Goal: Task Accomplishment & Management: Manage account settings

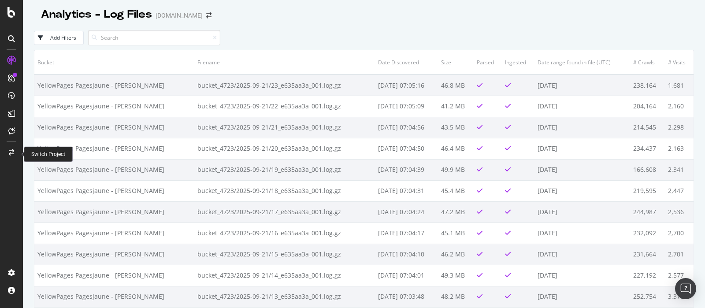
click at [15, 151] on div at bounding box center [11, 152] width 21 height 14
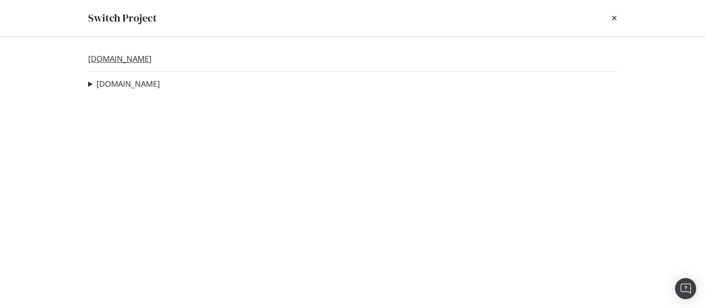
click at [133, 62] on link "pagesjaunes.ca" at bounding box center [119, 58] width 63 height 9
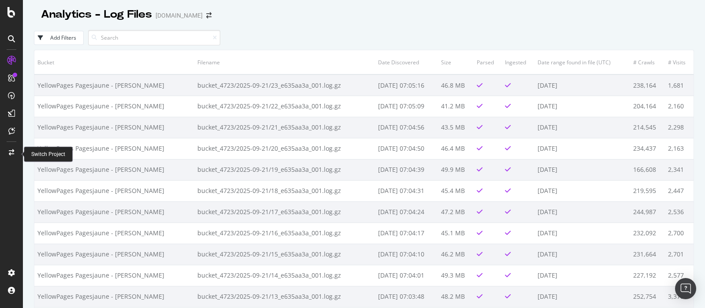
click at [13, 146] on div at bounding box center [11, 152] width 21 height 14
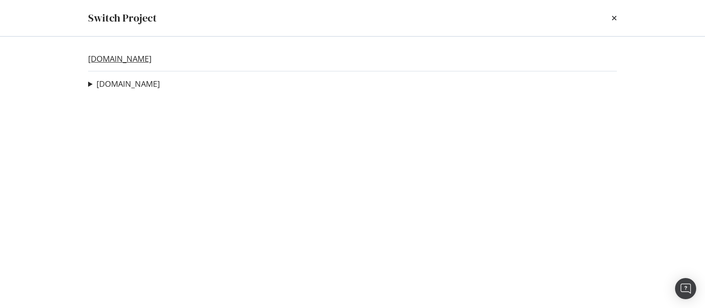
click at [136, 59] on link "pagesjaunes.ca" at bounding box center [119, 58] width 63 height 9
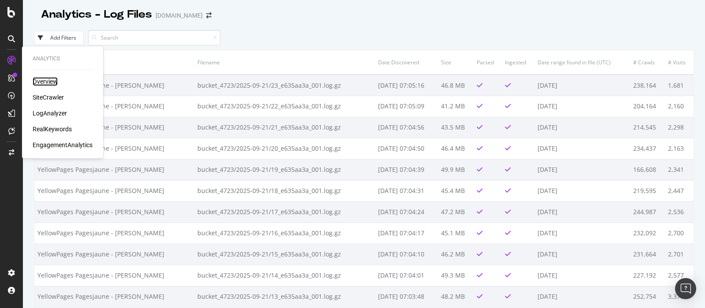
click at [42, 81] on div "Overview" at bounding box center [45, 81] width 25 height 9
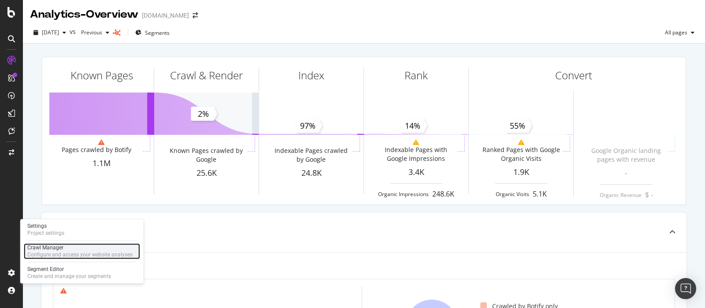
click at [71, 252] on div "Configure and access your website analyses" at bounding box center [79, 254] width 105 height 7
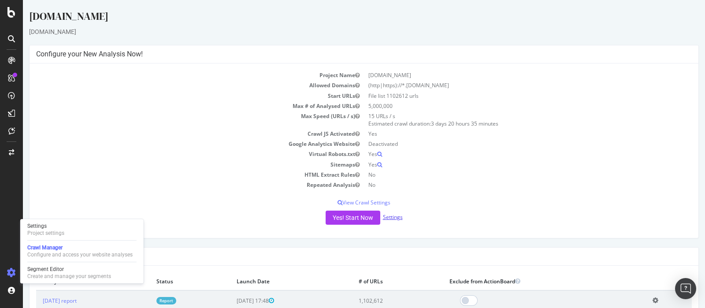
click at [384, 215] on link "Settings" at bounding box center [393, 216] width 20 height 7
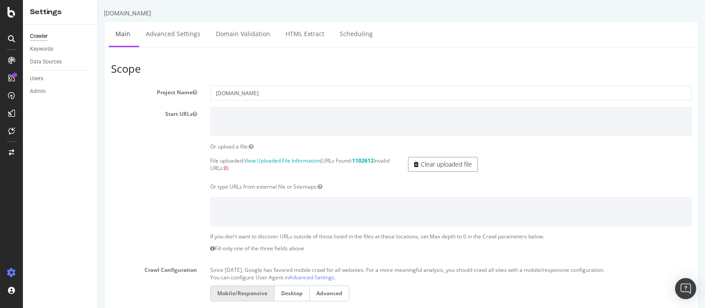
click at [435, 163] on link "Clear uploaded file" at bounding box center [443, 164] width 70 height 15
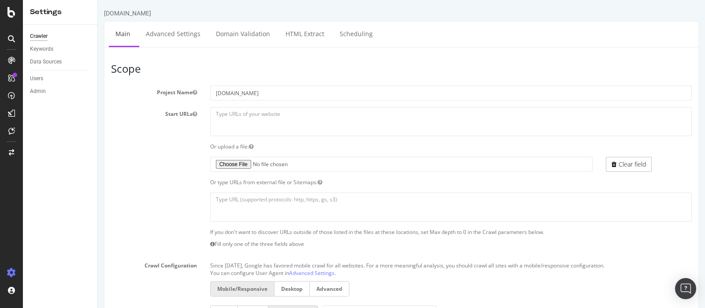
click at [227, 155] on section "Project Name pagesjaunes.ca Start URLs Or upload a file: File uploaded: View Up…" at bounding box center [401, 266] width 581 height 362
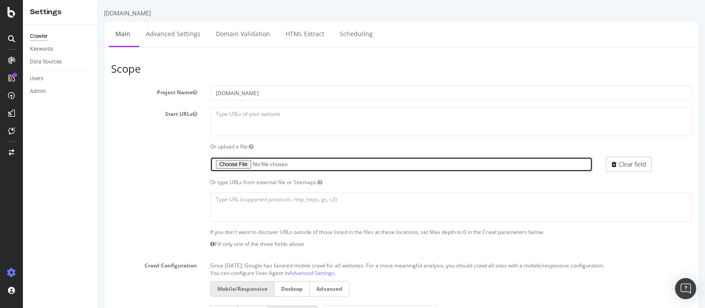
click at [233, 166] on input "file" at bounding box center [401, 164] width 383 height 15
type input "C:\fakepath\urls_part6.txt"
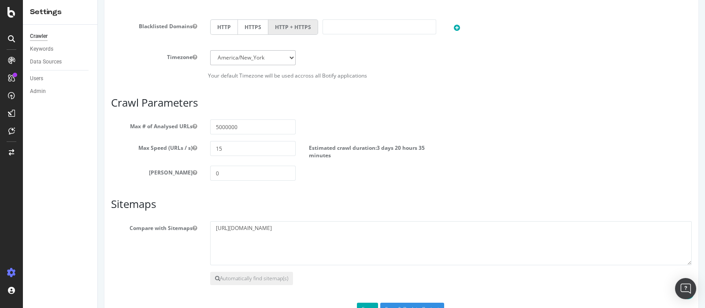
scroll to position [397, 0]
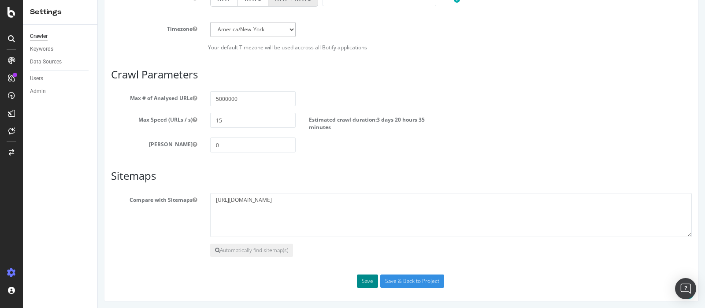
click at [357, 278] on button "Save" at bounding box center [367, 280] width 21 height 13
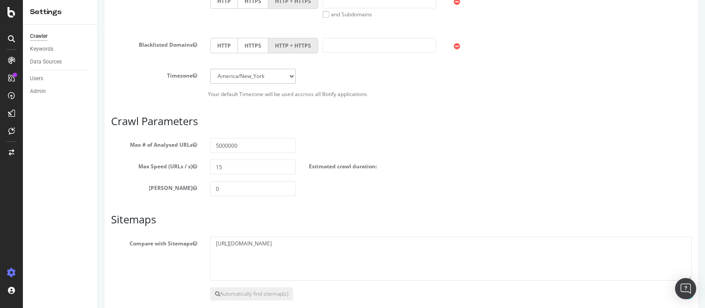
scroll to position [465, 0]
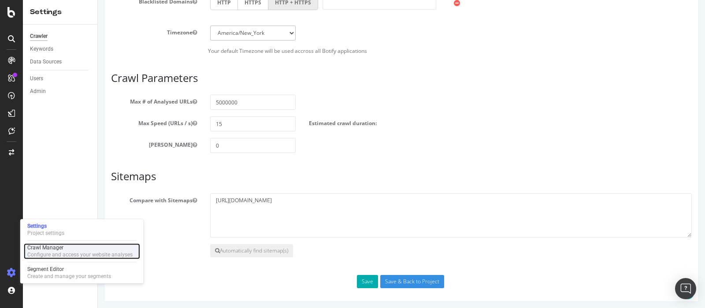
click at [60, 252] on div "Configure and access your website analyses" at bounding box center [79, 254] width 105 height 7
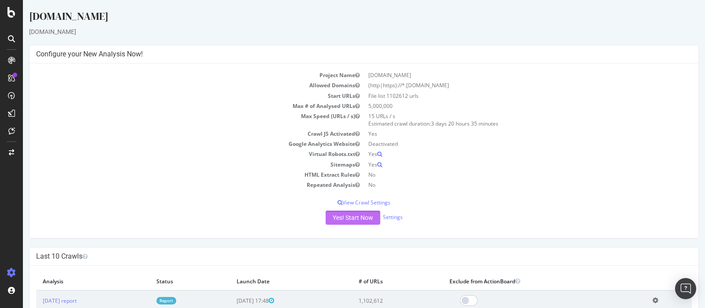
click at [355, 214] on button "Yes! Start Now" at bounding box center [353, 218] width 55 height 14
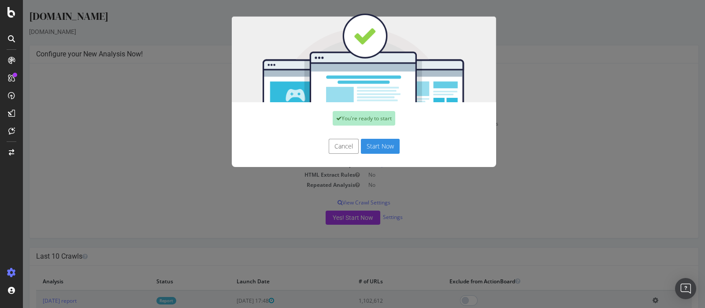
drag, startPoint x: 589, startPoint y: 212, endPoint x: 571, endPoint y: 207, distance: 18.6
click at [589, 211] on div "You're ready to start Cancel Start Now" at bounding box center [364, 154] width 682 height 308
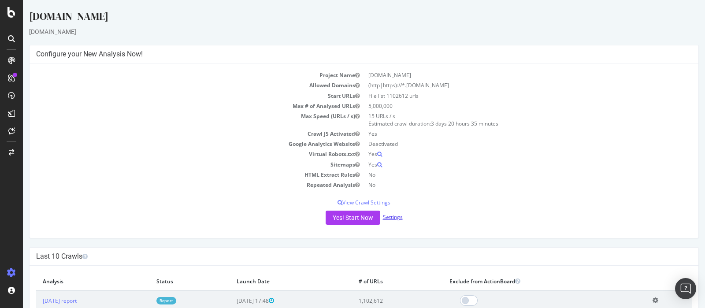
click at [390, 217] on link "Settings" at bounding box center [393, 216] width 20 height 7
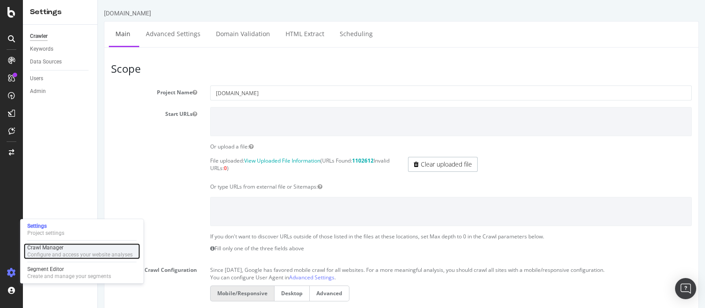
click at [43, 256] on div "Configure and access your website analyses" at bounding box center [79, 254] width 105 height 7
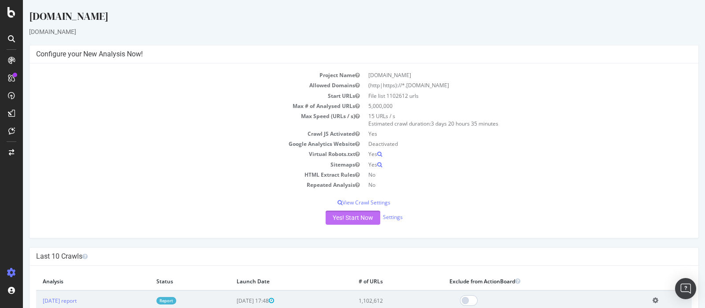
click at [343, 214] on button "Yes! Start Now" at bounding box center [353, 218] width 55 height 14
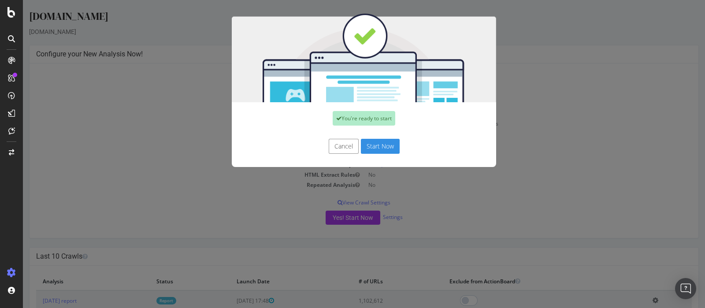
click at [384, 147] on button "Start Now" at bounding box center [380, 146] width 39 height 15
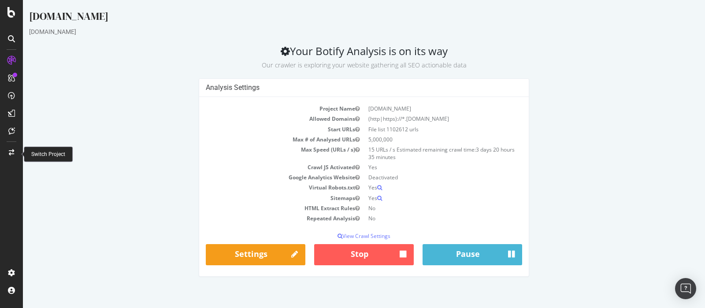
click at [14, 150] on icon at bounding box center [11, 152] width 5 height 6
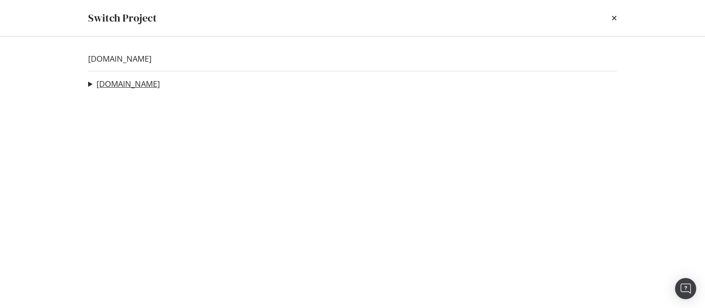
click at [142, 84] on link "[DOMAIN_NAME]" at bounding box center [127, 83] width 63 height 9
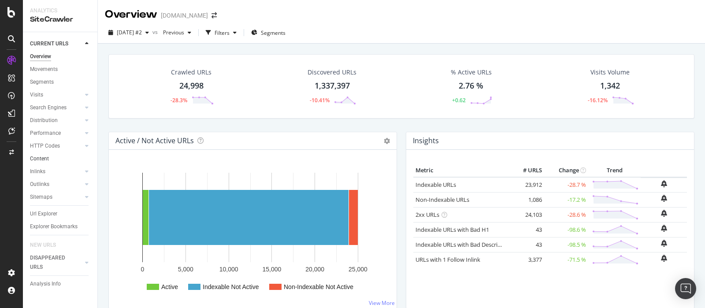
scroll to position [748, 0]
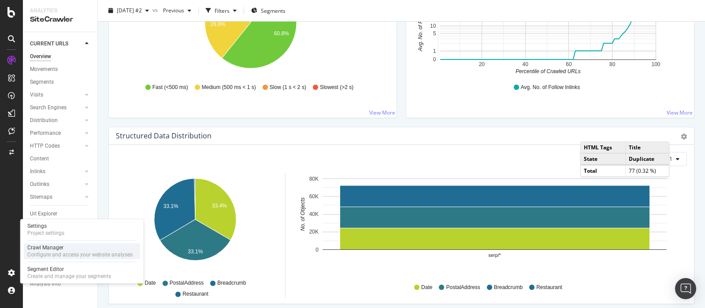
click at [40, 254] on div "Configure and access your website analyses" at bounding box center [79, 254] width 105 height 7
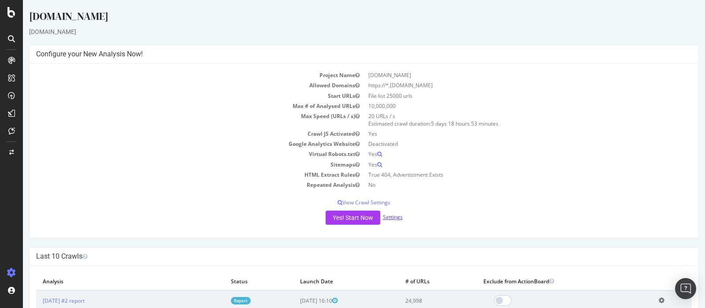
click at [388, 215] on link "Settings" at bounding box center [393, 216] width 20 height 7
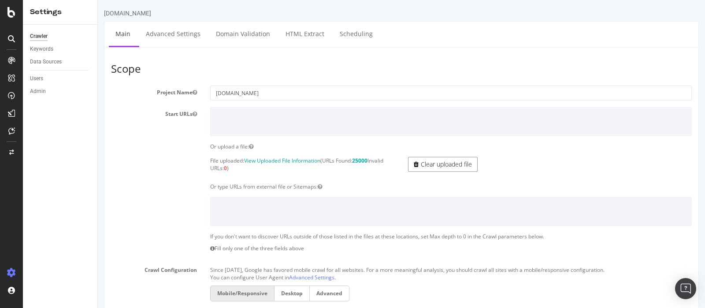
click at [445, 166] on link "Clear uploaded file" at bounding box center [443, 164] width 70 height 15
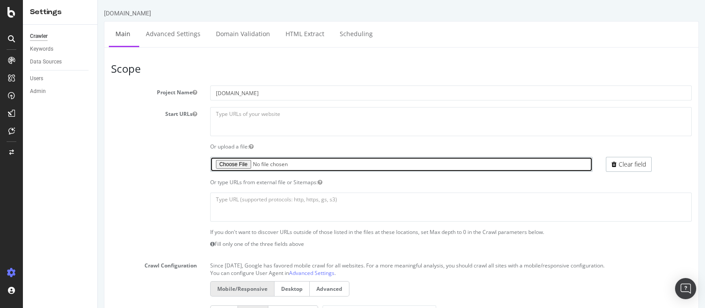
click at [232, 162] on input "file" at bounding box center [401, 164] width 383 height 15
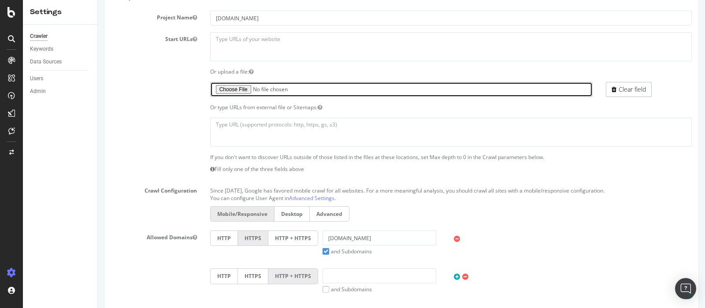
scroll to position [11, 0]
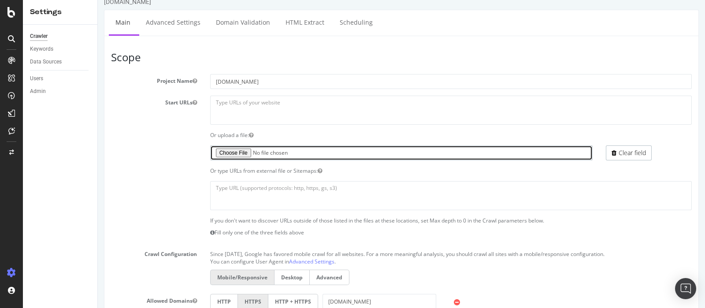
click at [238, 147] on input "file" at bounding box center [401, 152] width 383 height 15
type input "C:\fakepath\yp_urls_part1.txt"
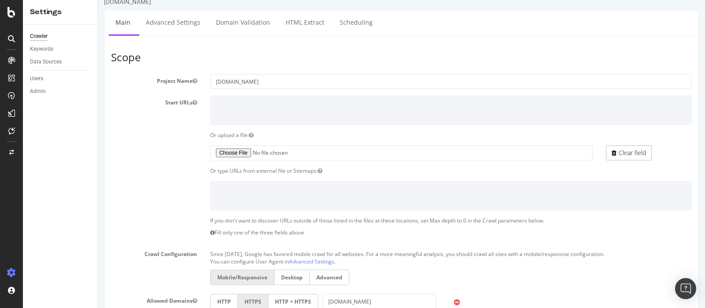
drag, startPoint x: 315, startPoint y: 162, endPoint x: 182, endPoint y: 166, distance: 133.1
click at [182, 167] on div "Or type URLs from external file or Sitemaps:" at bounding box center [401, 170] width 594 height 7
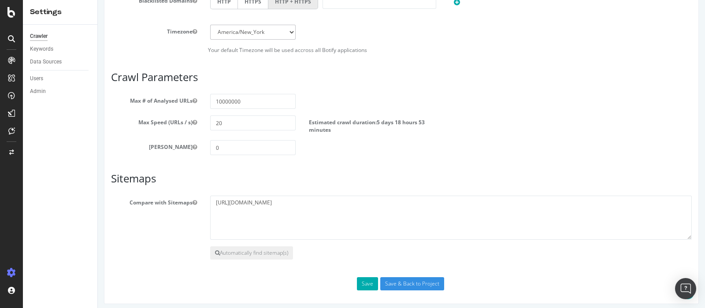
scroll to position [397, 0]
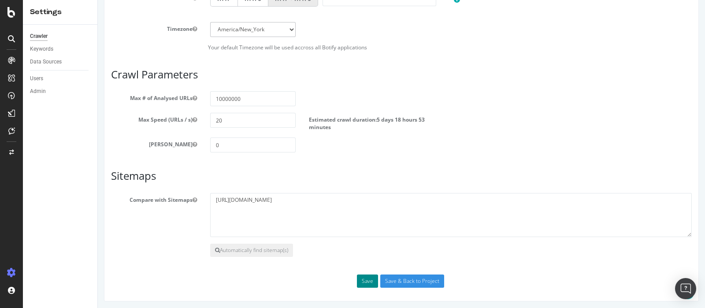
click at [366, 277] on button "Save" at bounding box center [367, 280] width 21 height 13
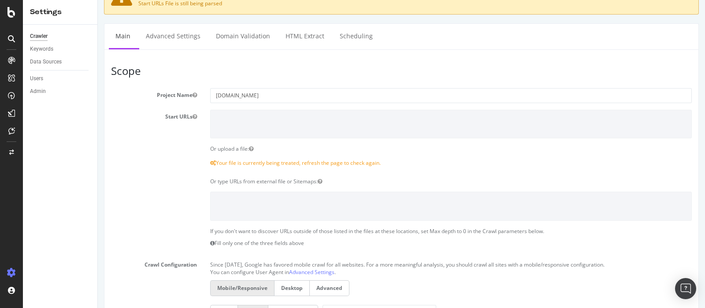
scroll to position [69, 0]
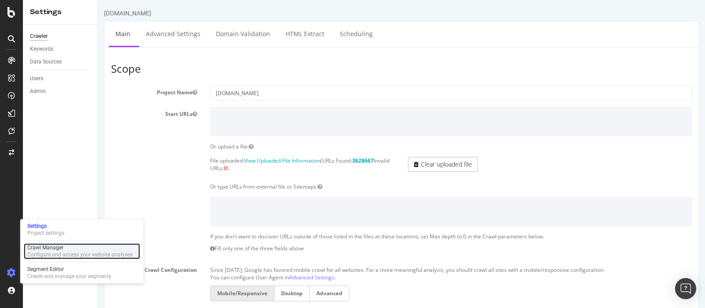
click at [56, 254] on div "Configure and access your website analyses" at bounding box center [79, 254] width 105 height 7
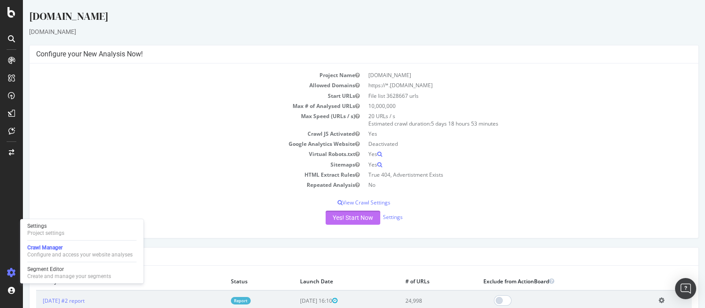
click at [342, 213] on button "Yes! Start Now" at bounding box center [353, 218] width 55 height 14
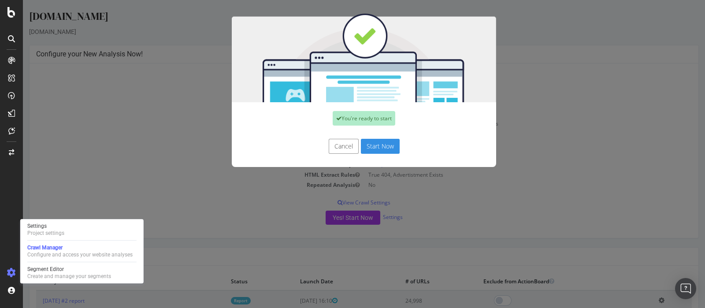
click at [372, 149] on button "Start Now" at bounding box center [380, 146] width 39 height 15
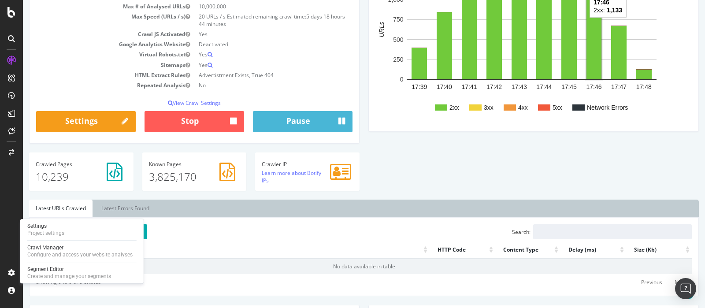
scroll to position [138, 0]
